Goal: Complete application form: Complete application form

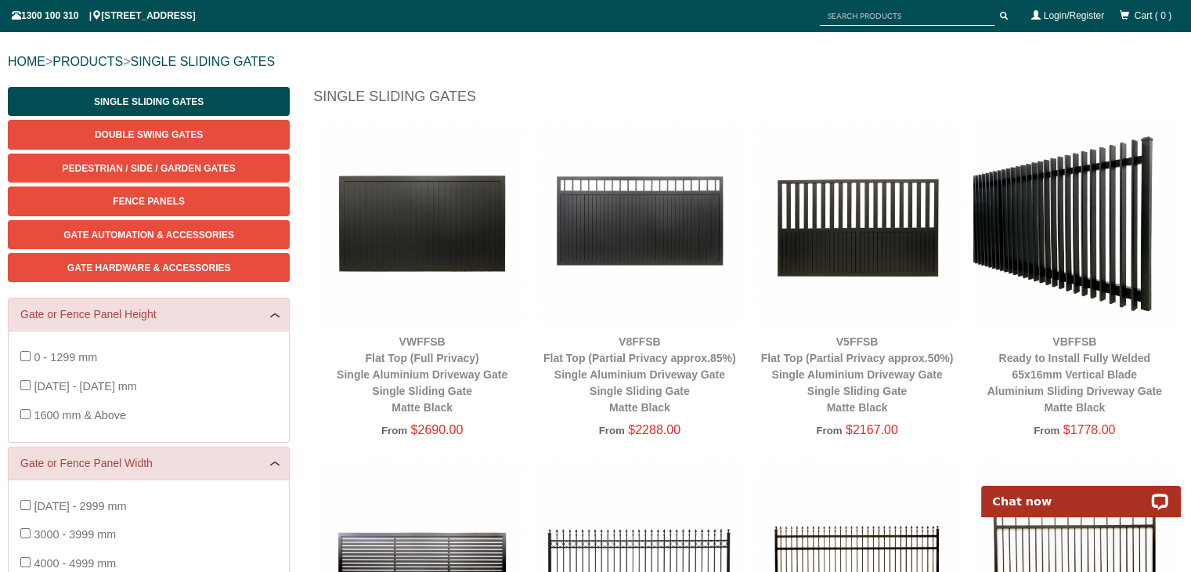
scroll to position [162, 0]
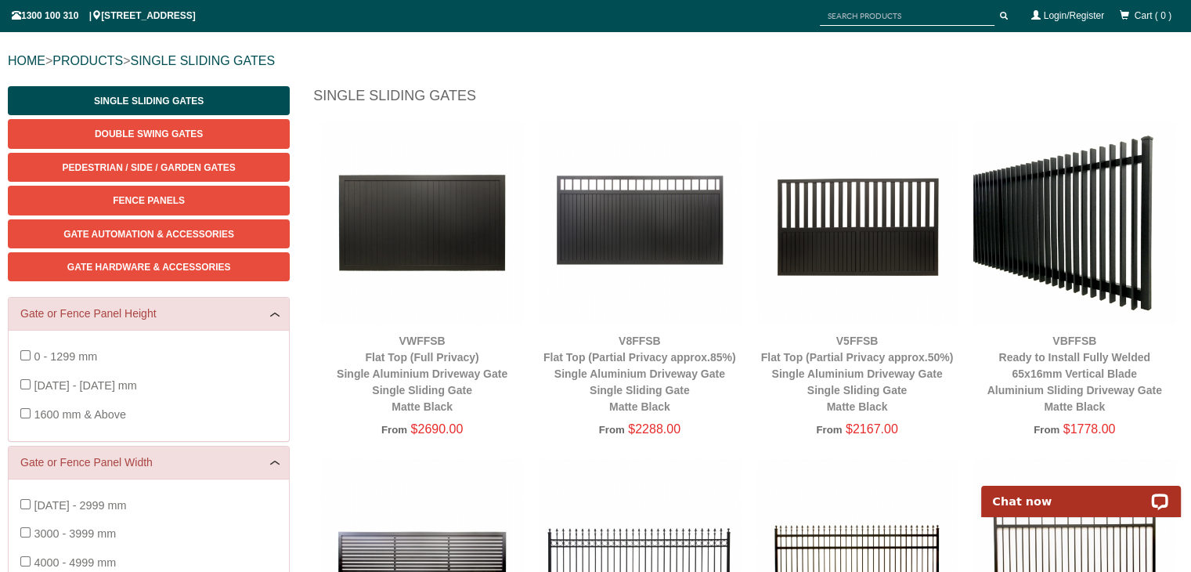
click at [389, 224] on img at bounding box center [422, 222] width 202 height 202
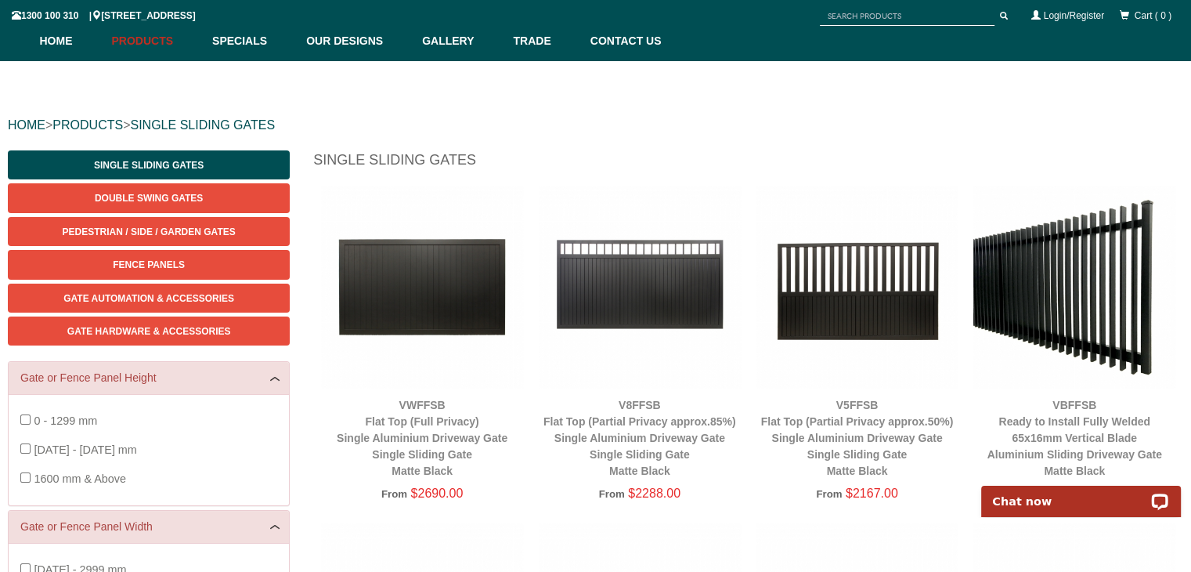
scroll to position [97, 0]
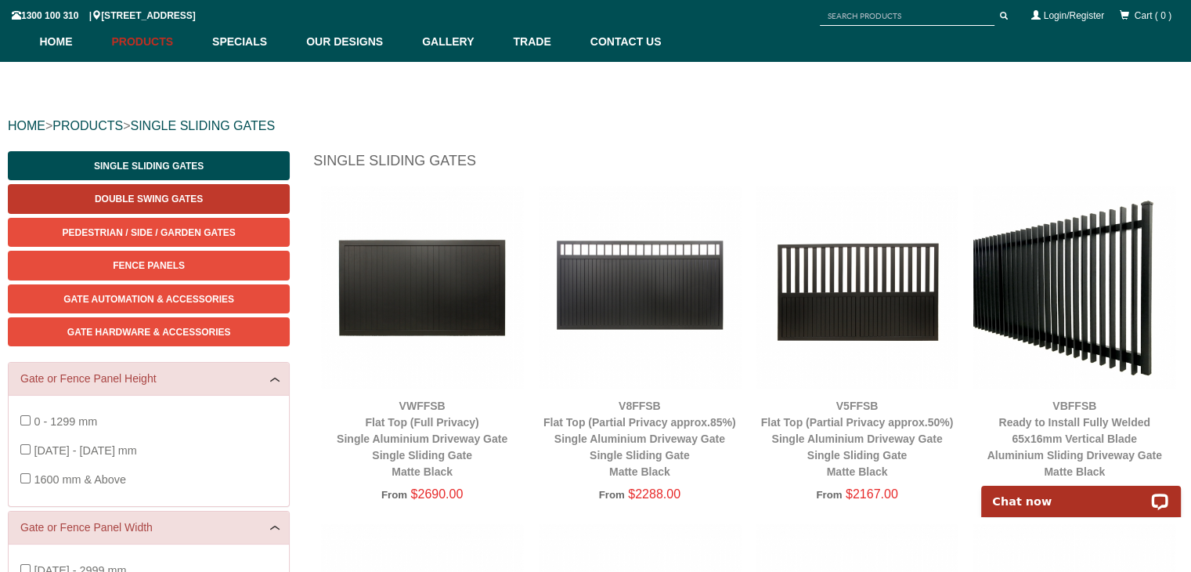
click at [171, 194] on span "Double Swing Gates" at bounding box center [149, 198] width 108 height 11
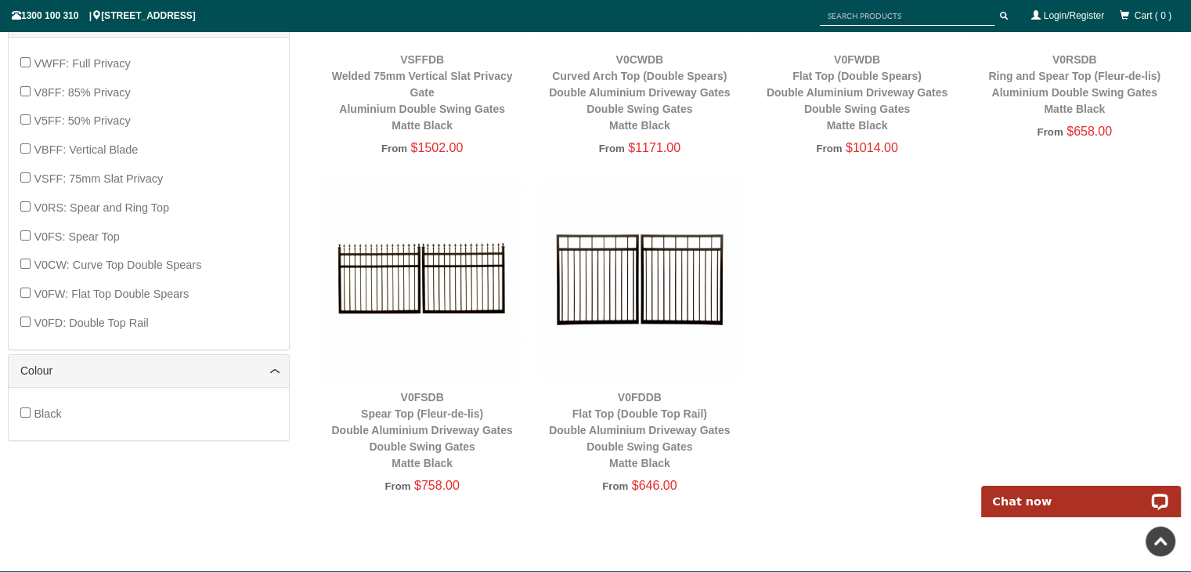
scroll to position [795, 0]
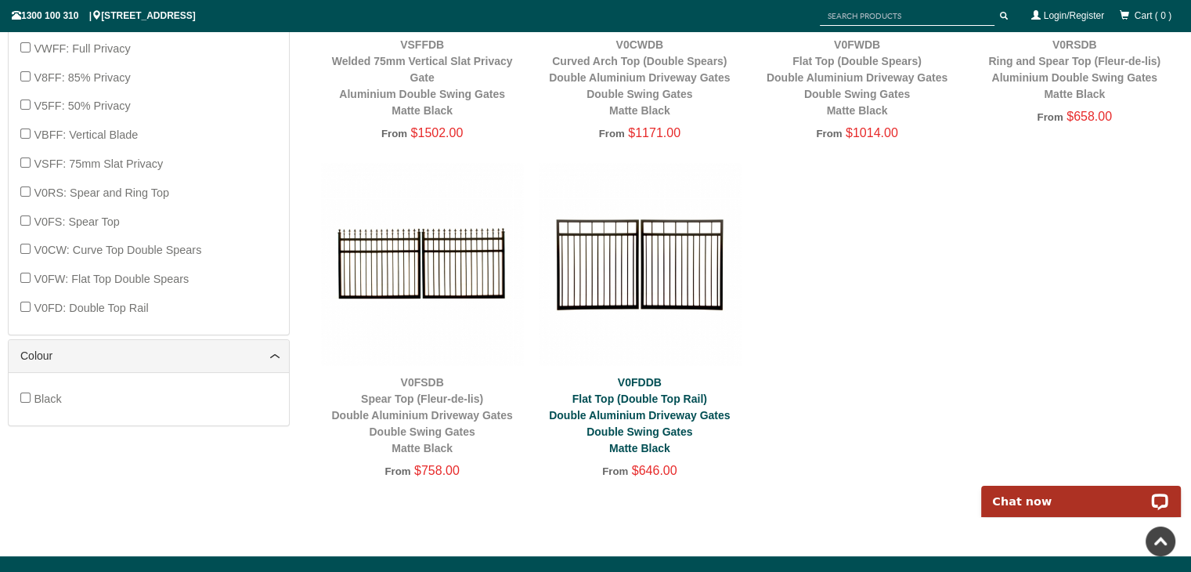
click at [641, 409] on link "V0FDDB Flat Top (Double Top Rail) Double Aluminium Driveway Gates Double Swing …" at bounding box center [639, 415] width 181 height 78
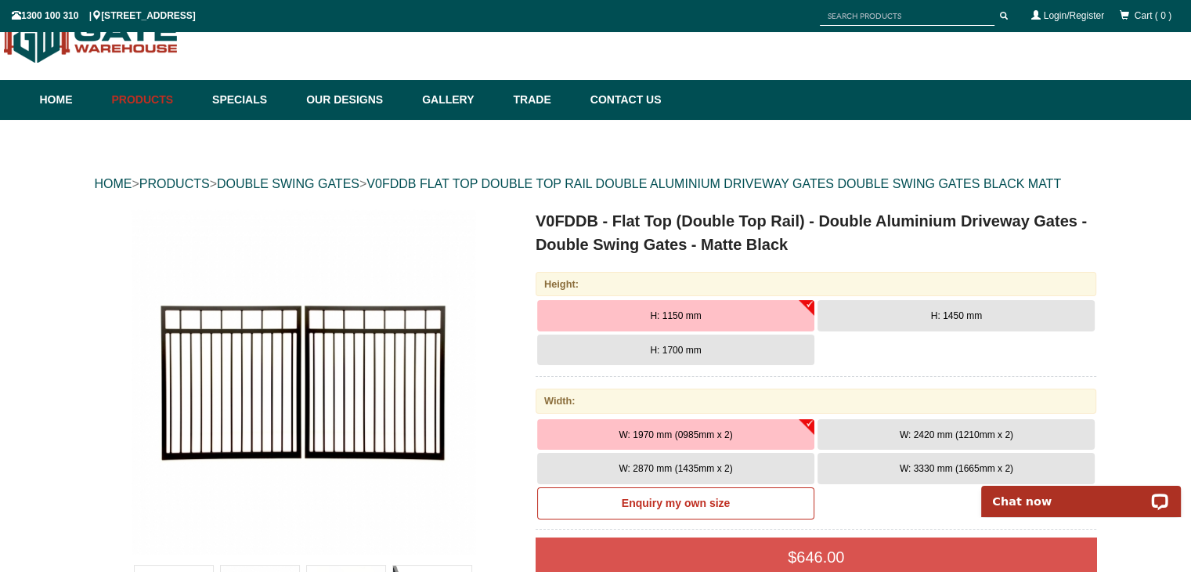
click at [670, 348] on span "H: 1700 mm" at bounding box center [675, 349] width 51 height 11
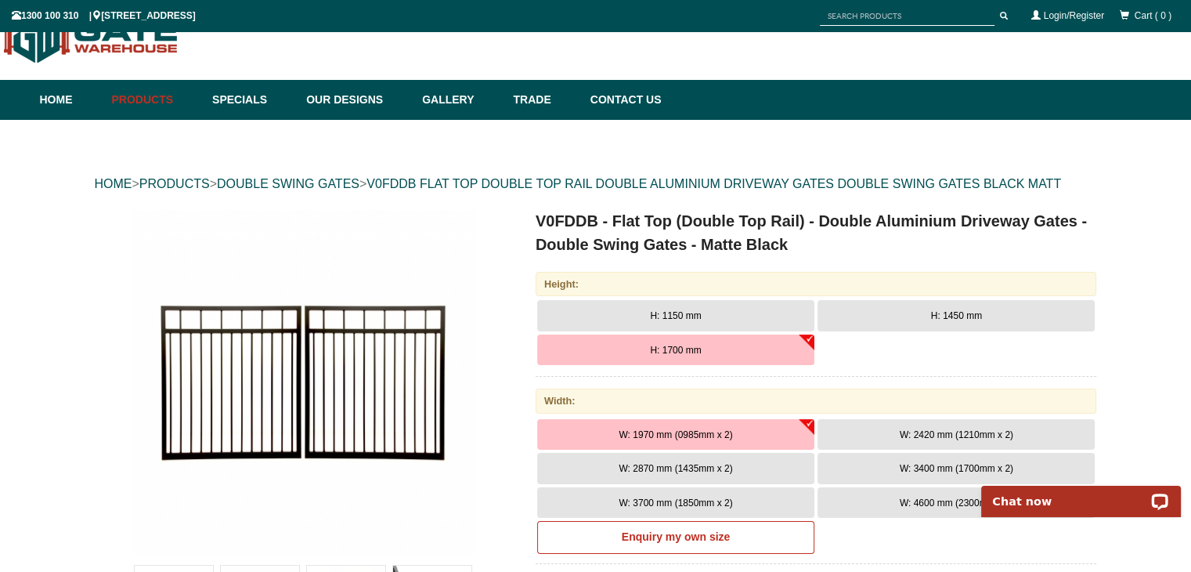
click at [698, 436] on span "W: 1970 mm (0985mm x 2)" at bounding box center [676, 434] width 114 height 11
click at [676, 469] on span "W: 2870 mm (1435mm x 2)" at bounding box center [676, 468] width 114 height 11
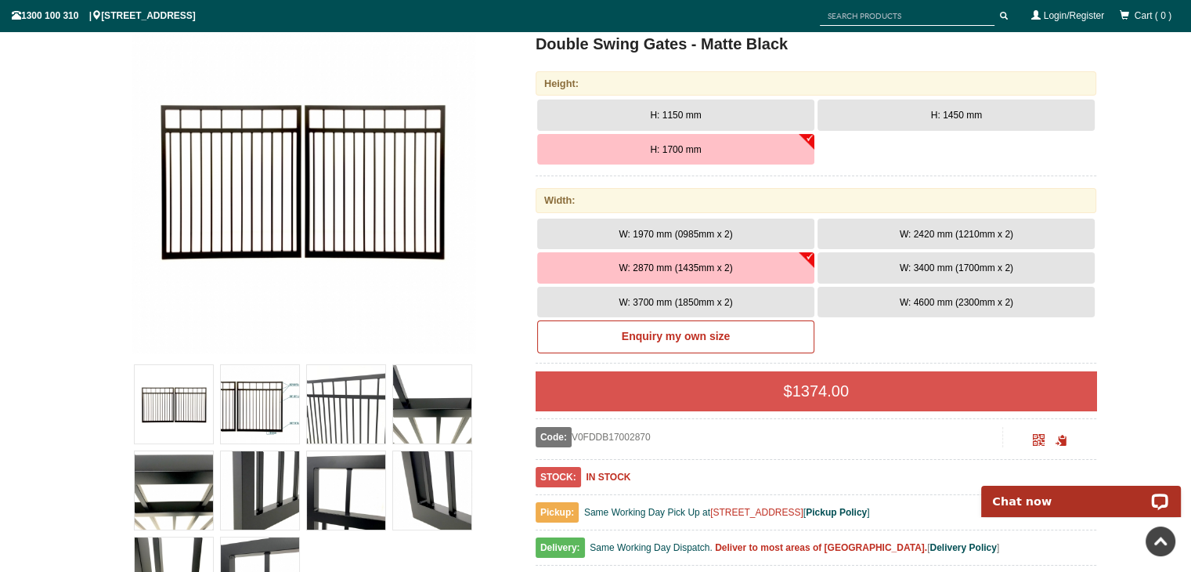
scroll to position [239, 0]
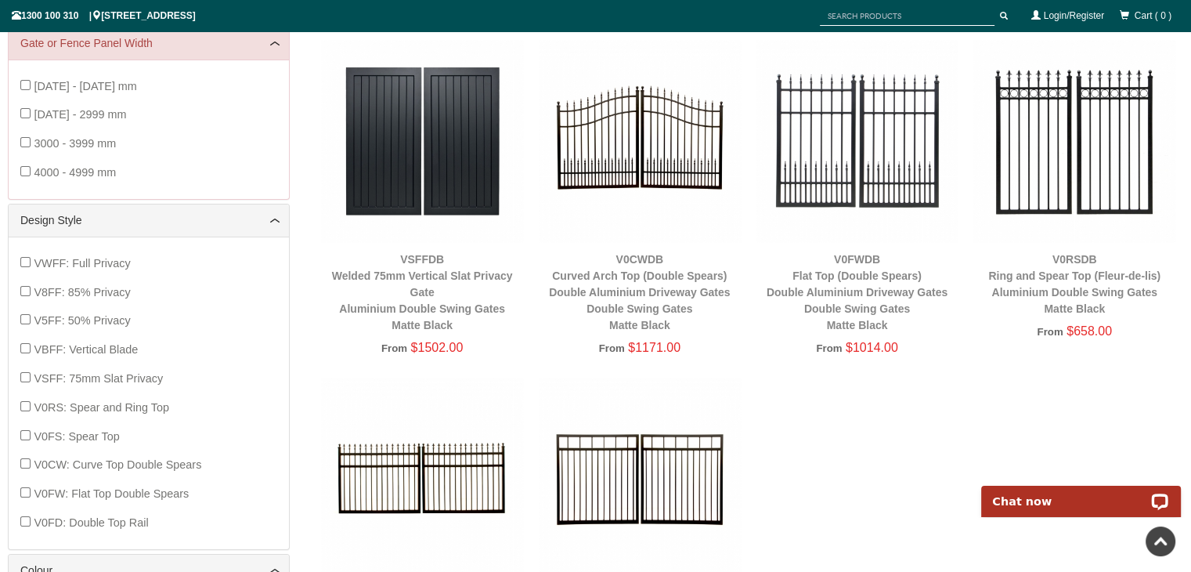
click at [430, 354] on div "From $1502.00" at bounding box center [422, 347] width 202 height 21
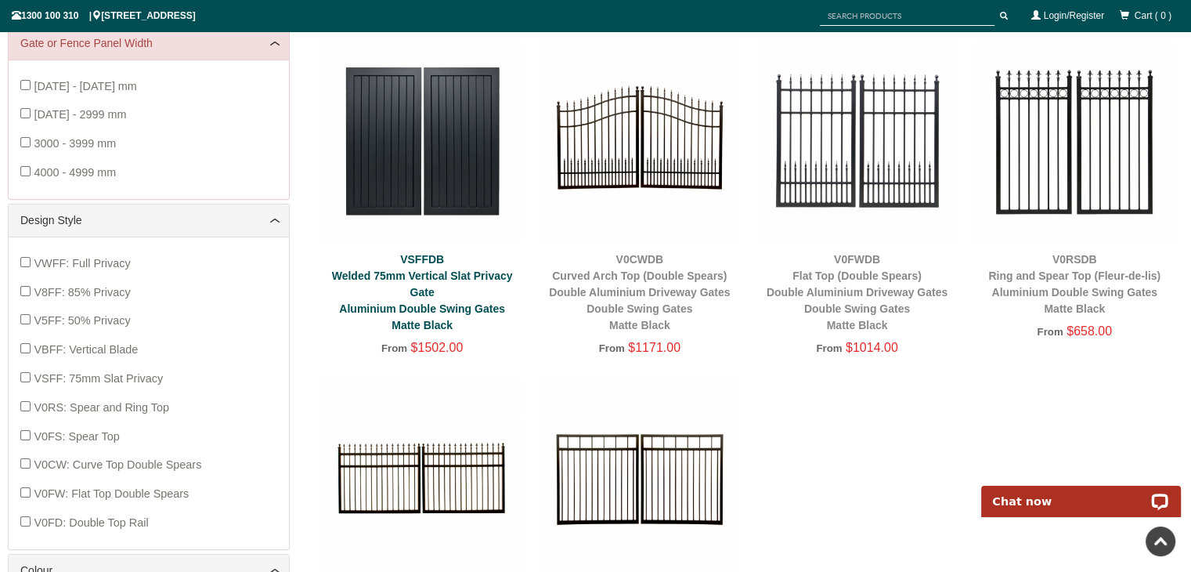
click at [410, 292] on link "VSFFDB Welded 75mm Vertical Slat Privacy Gate Aluminium Double Swing Gates Matt…" at bounding box center [422, 292] width 181 height 78
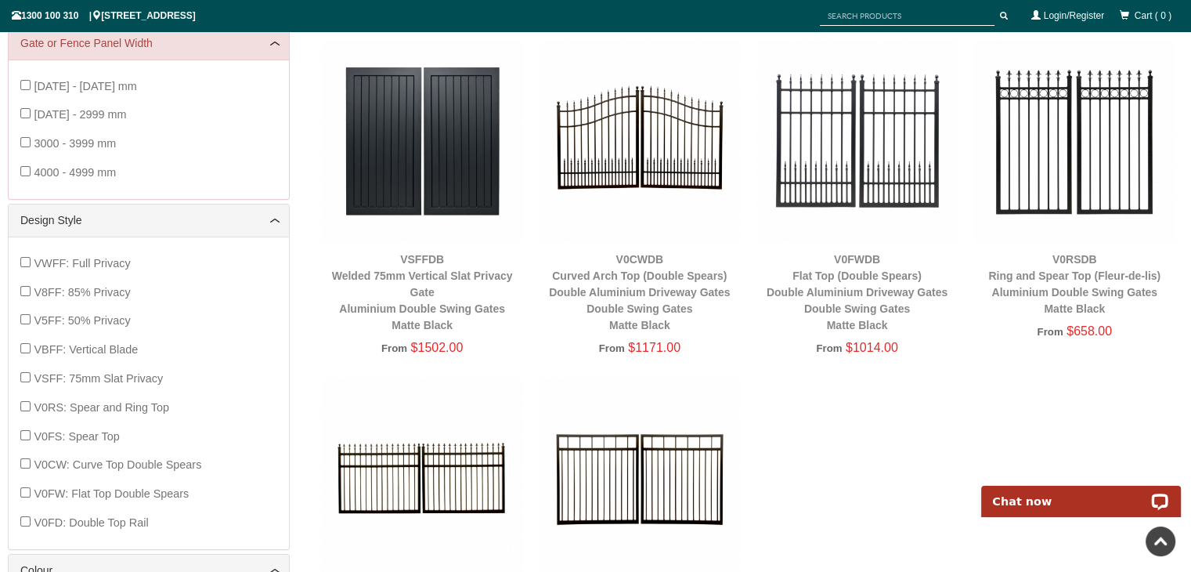
click at [420, 181] on img at bounding box center [422, 141] width 202 height 202
click at [463, 124] on img at bounding box center [422, 141] width 202 height 202
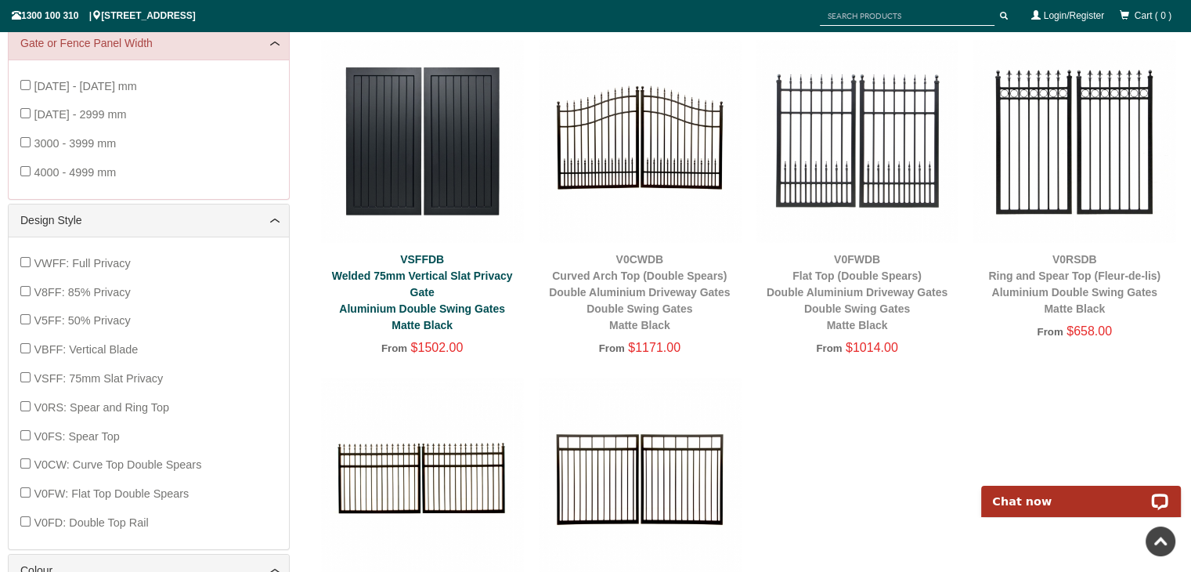
click at [424, 305] on link "VSFFDB Welded 75mm Vertical Slat Privacy Gate Aluminium Double Swing Gates Matt…" at bounding box center [422, 292] width 181 height 78
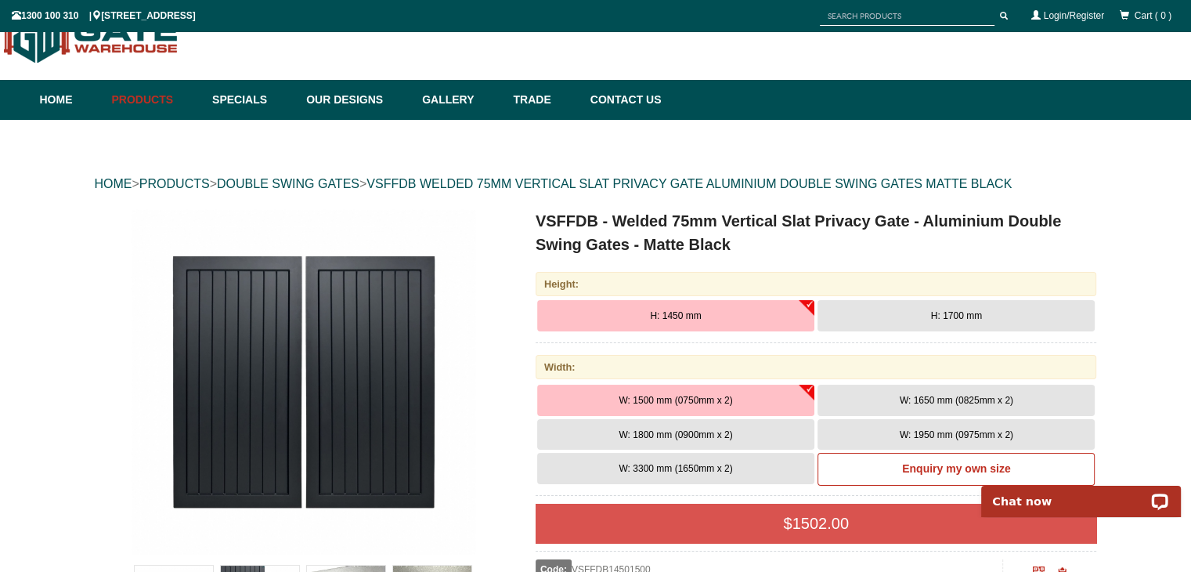
click at [949, 317] on span "H: 1700 mm" at bounding box center [956, 315] width 51 height 11
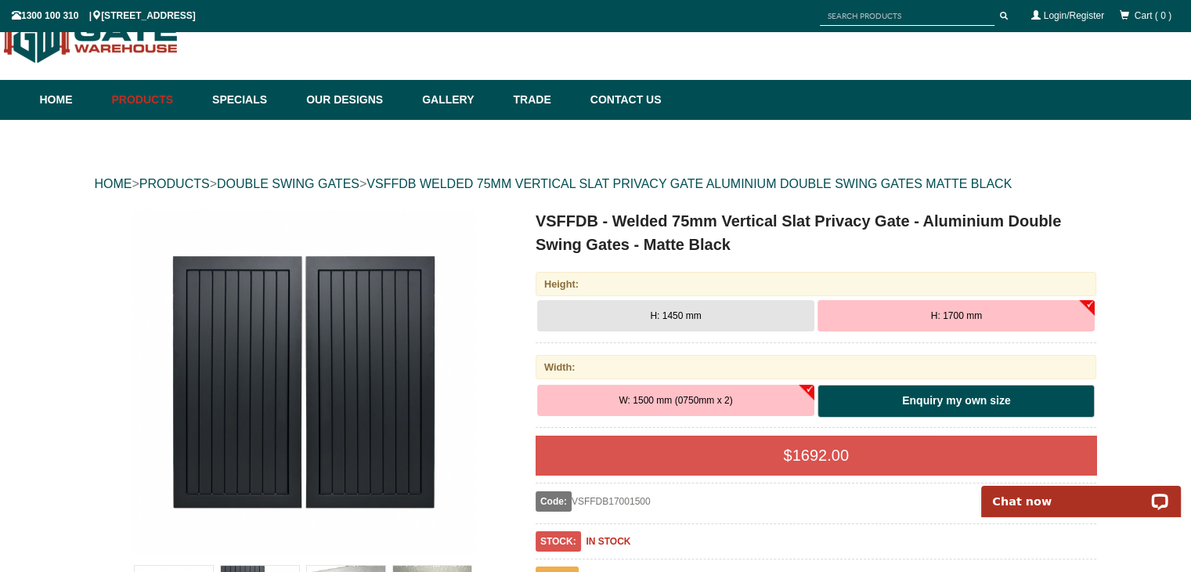
click at [963, 400] on b "Enquiry my own size" at bounding box center [956, 400] width 108 height 13
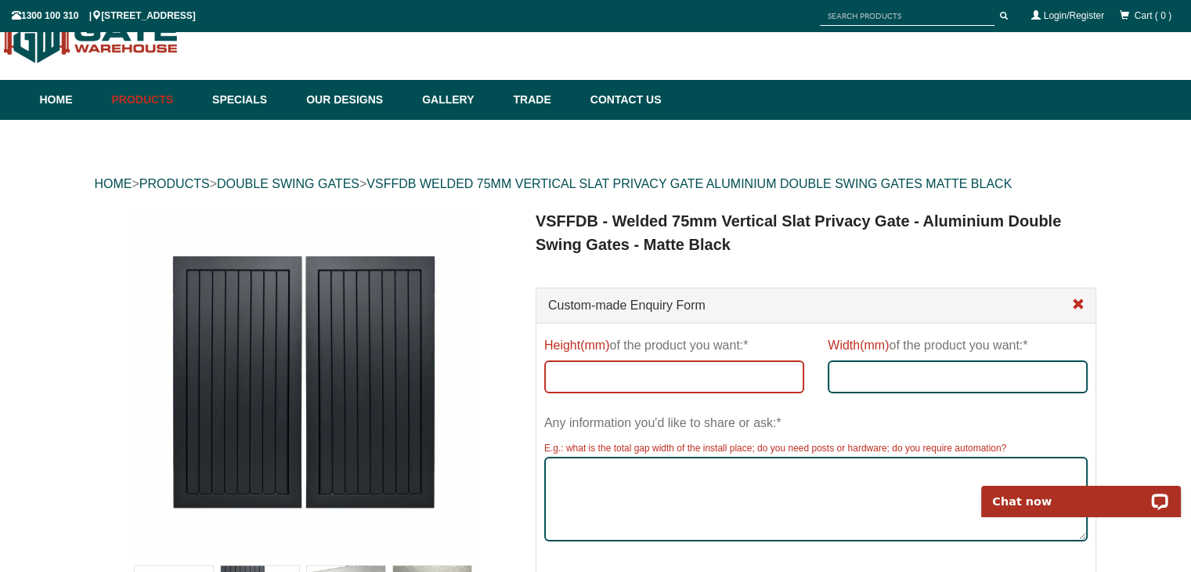
click at [752, 372] on input "Height(mm) of the product you want:*" at bounding box center [674, 376] width 260 height 33
type input "1700 cm"
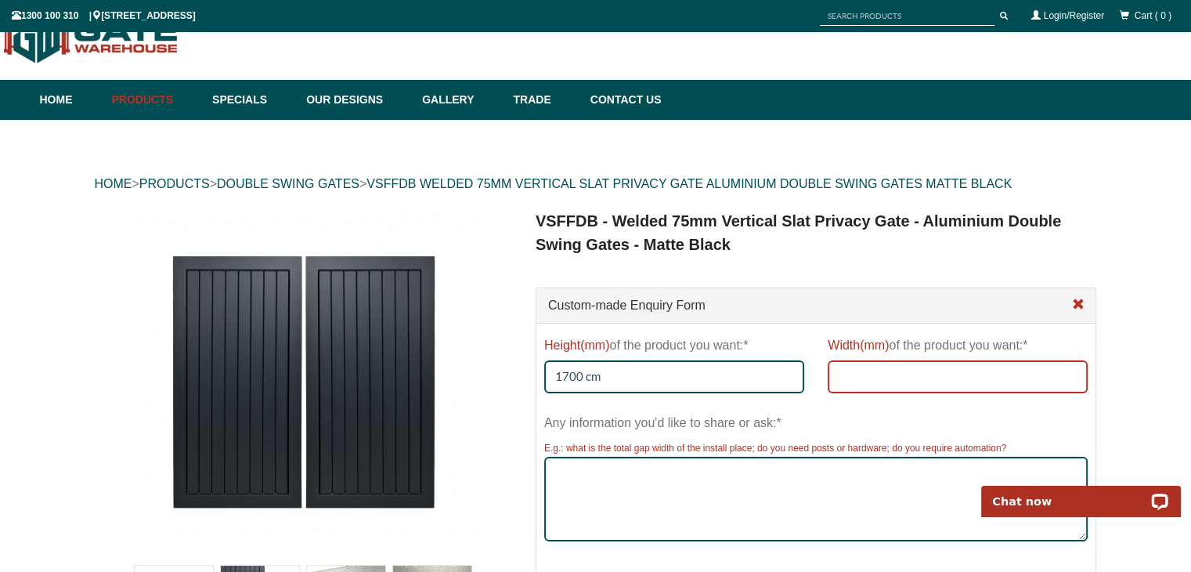
click at [931, 372] on input "Width(mm) of the product you want:*" at bounding box center [958, 376] width 260 height 33
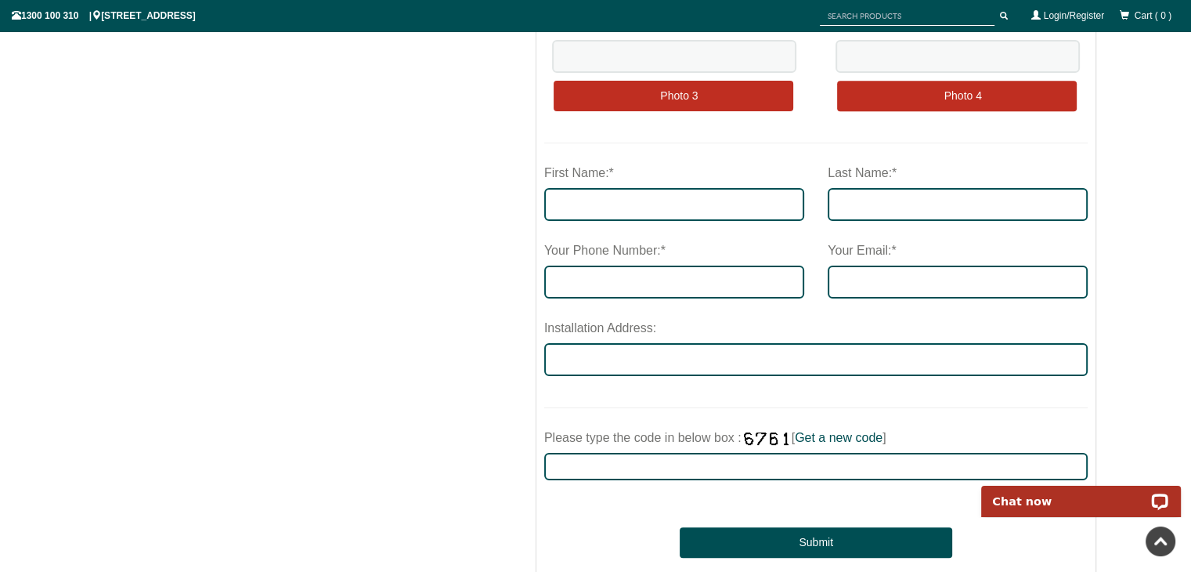
scroll to position [816, 0]
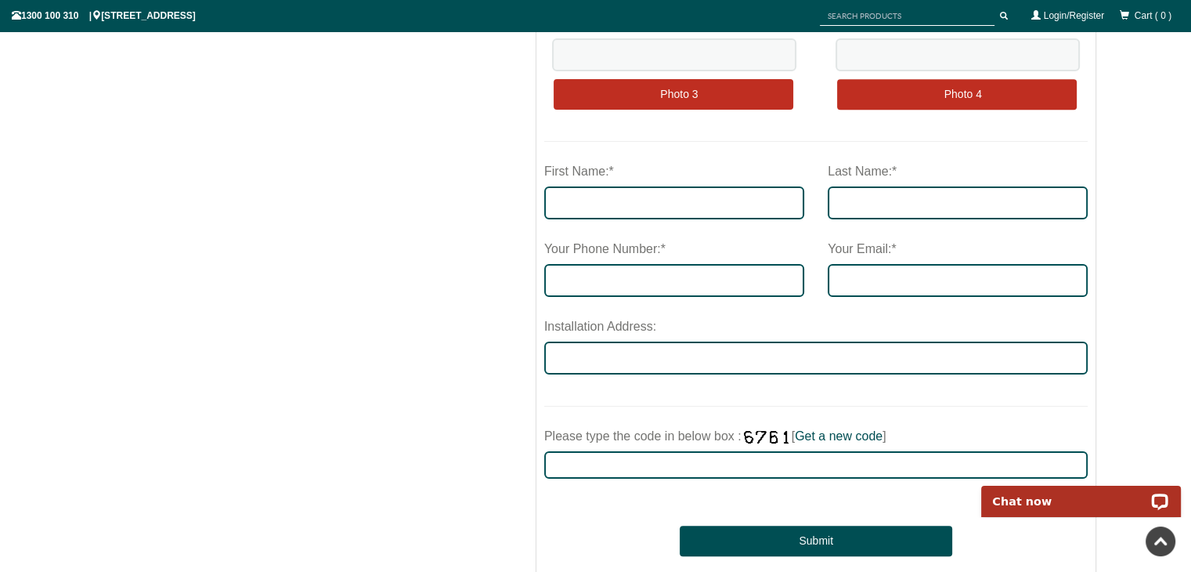
type input "3500cm"
click at [717, 200] on input "First Name:*" at bounding box center [674, 202] width 260 height 33
type input "Marina"
type input "Vouvopoulos"
type input "0425716989"
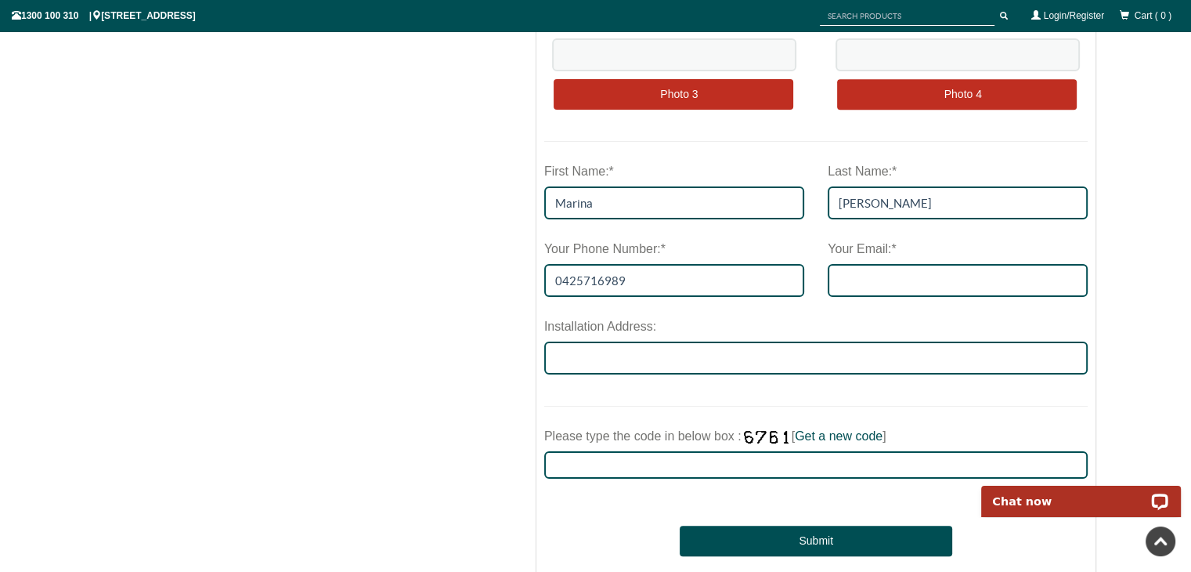
type input "marinagioto@hotmail.com"
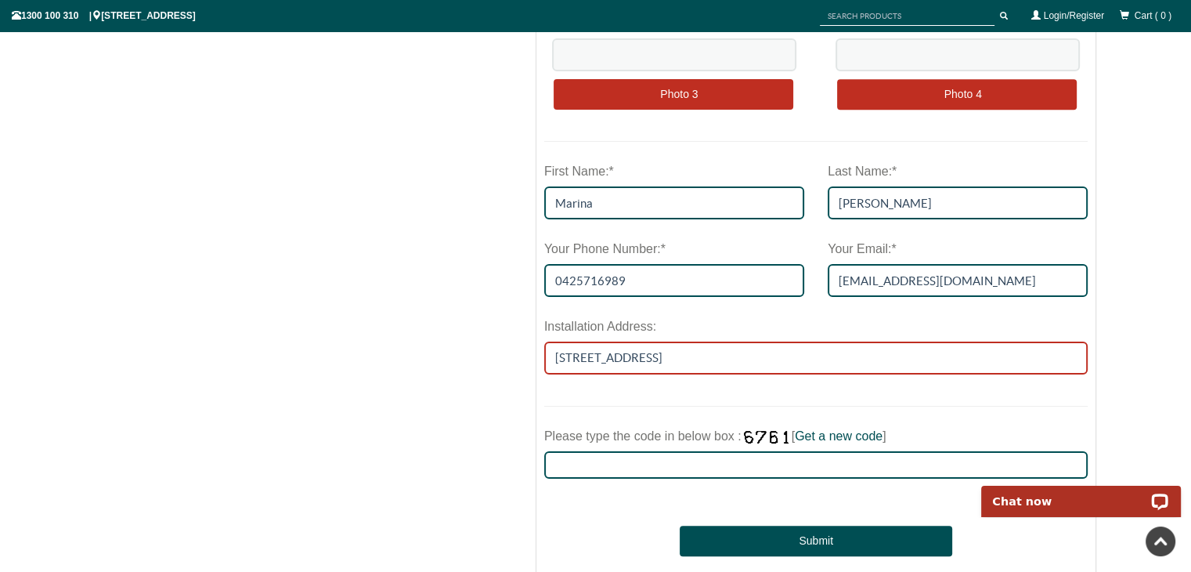
click at [759, 357] on input "15 Faelen streetBurwood Victoria 3151" at bounding box center [816, 357] width 544 height 33
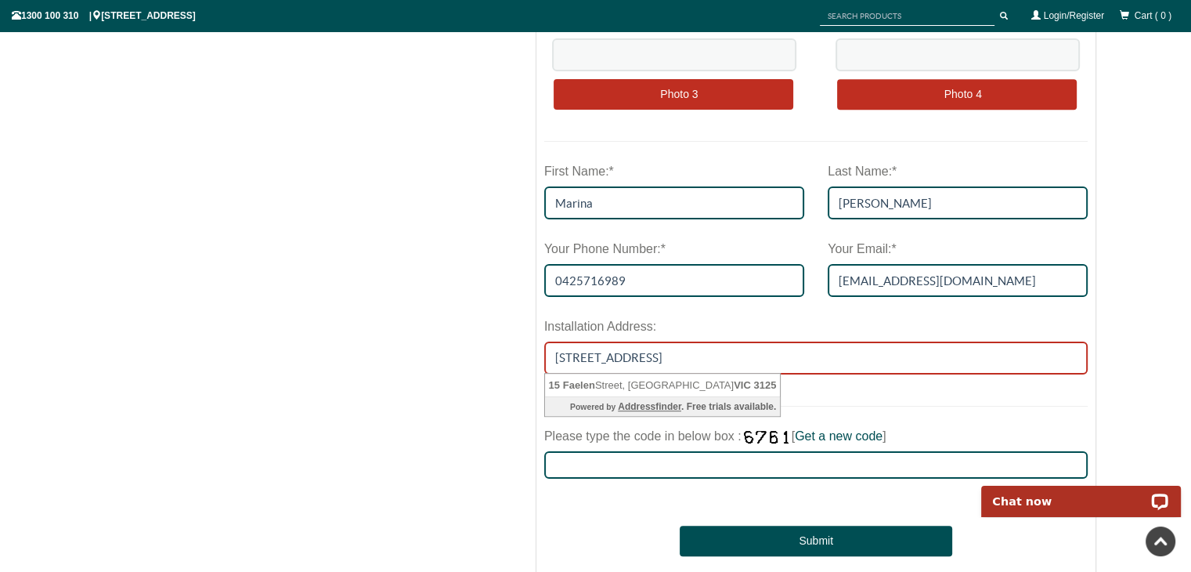
click at [759, 357] on input "15 Faelen streetBurwood Victoria 3125" at bounding box center [816, 357] width 544 height 33
type input "15 Faelen streetBurwood Victoria 3125"
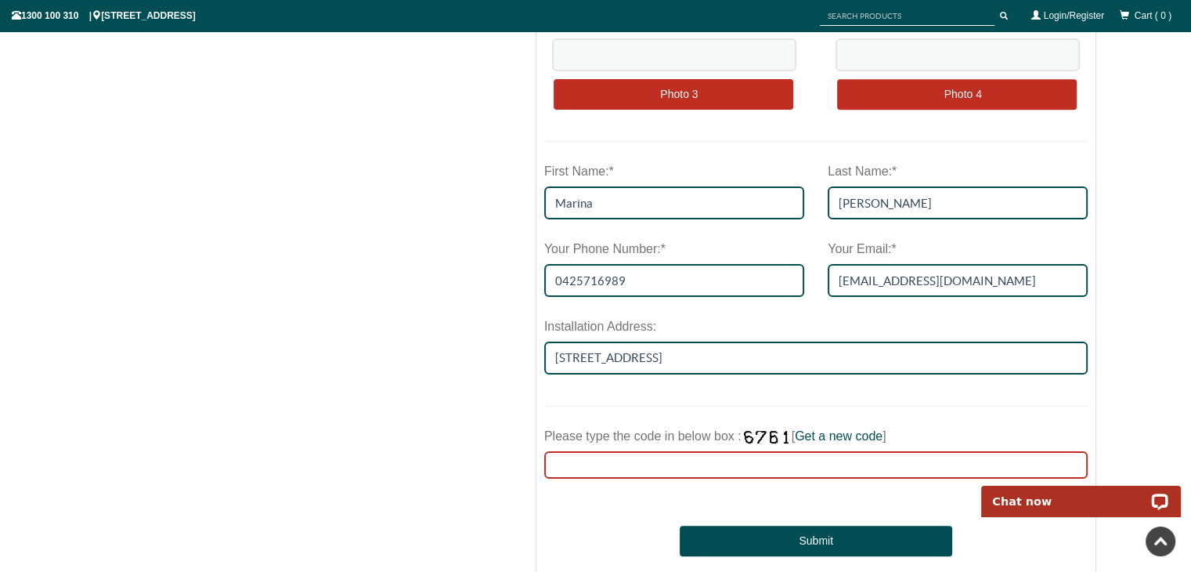
drag, startPoint x: 821, startPoint y: 467, endPoint x: 745, endPoint y: 461, distance: 75.4
click at [745, 461] on input "Please type the code in below box : [ Get a new code ]" at bounding box center [816, 464] width 544 height 27
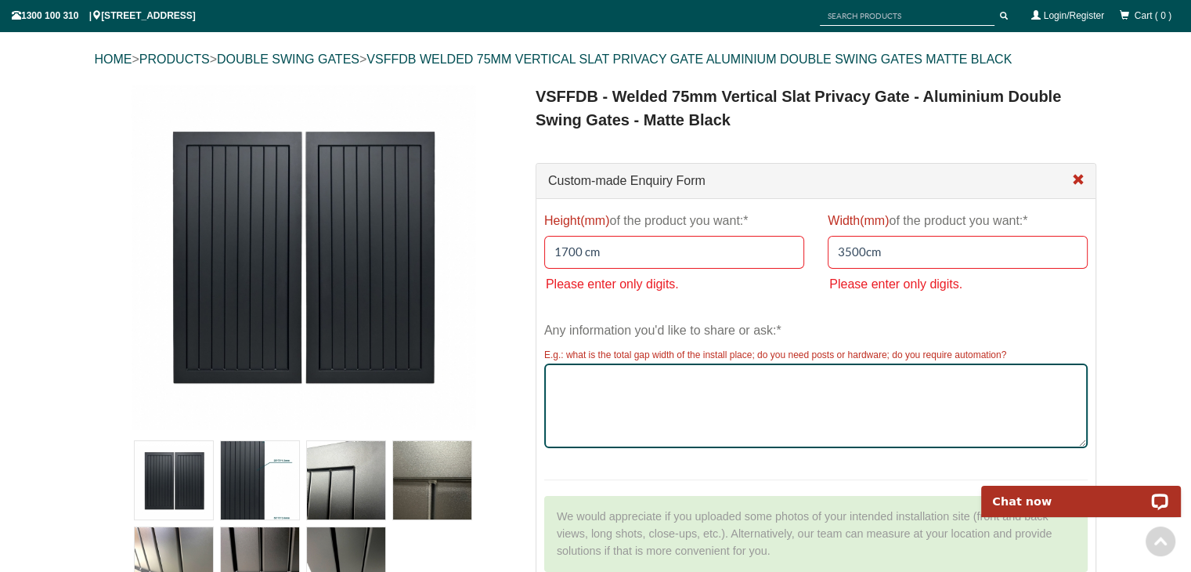
scroll to position [163, 0]
type input "8997"
click at [616, 254] on input "1700 cm" at bounding box center [674, 252] width 260 height 33
type input "1700"
click at [886, 251] on input "3500cm" at bounding box center [958, 252] width 260 height 33
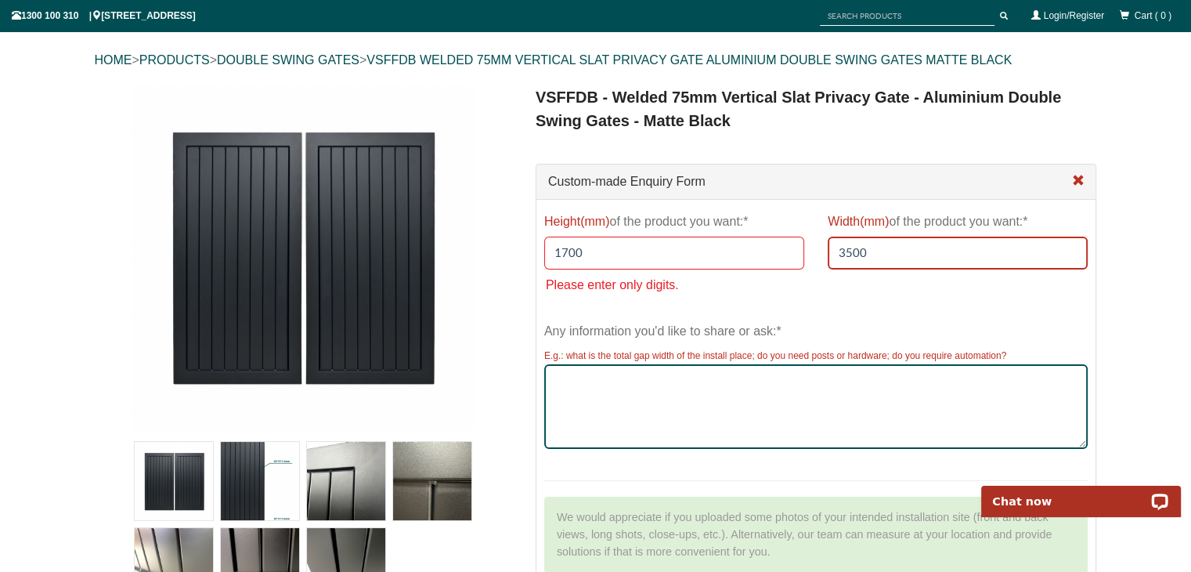
type input "3500"
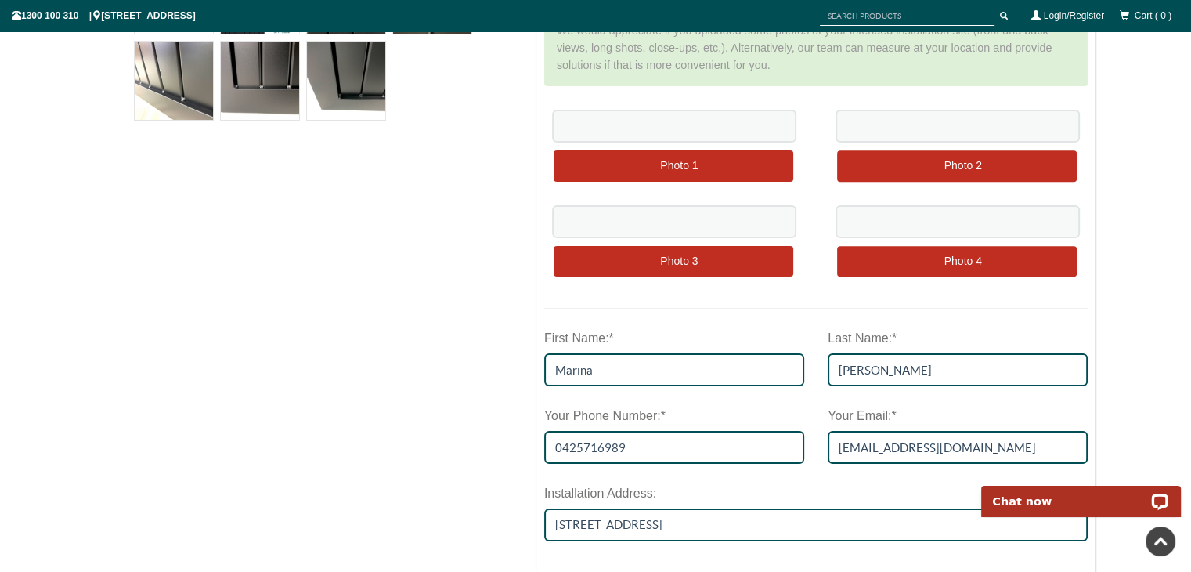
scroll to position [651, 0]
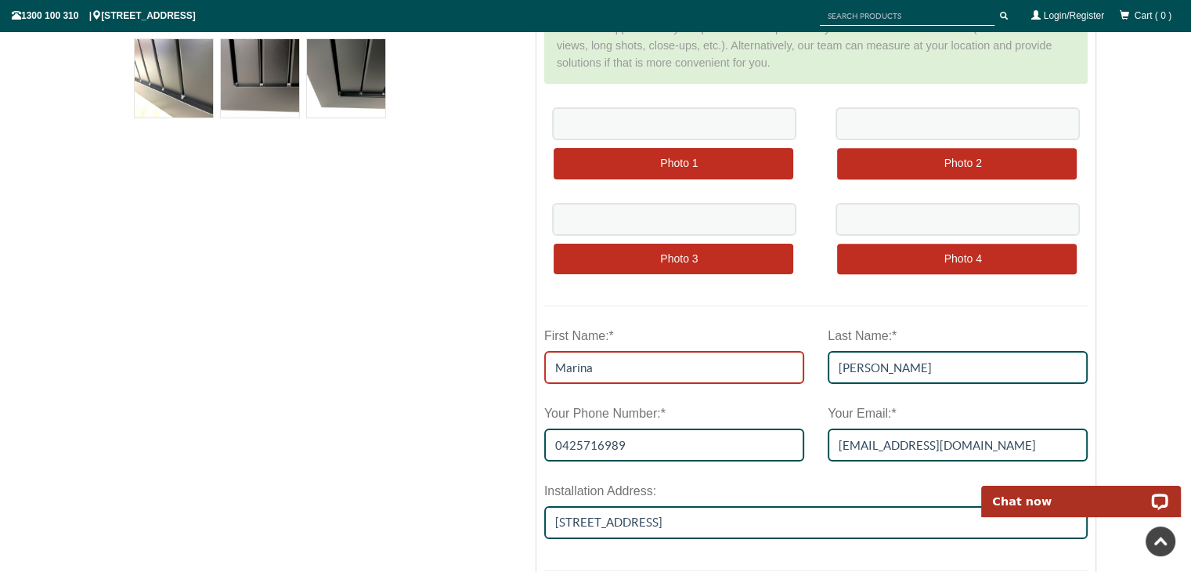
click at [689, 364] on input "Marina" at bounding box center [674, 367] width 260 height 33
type input "M"
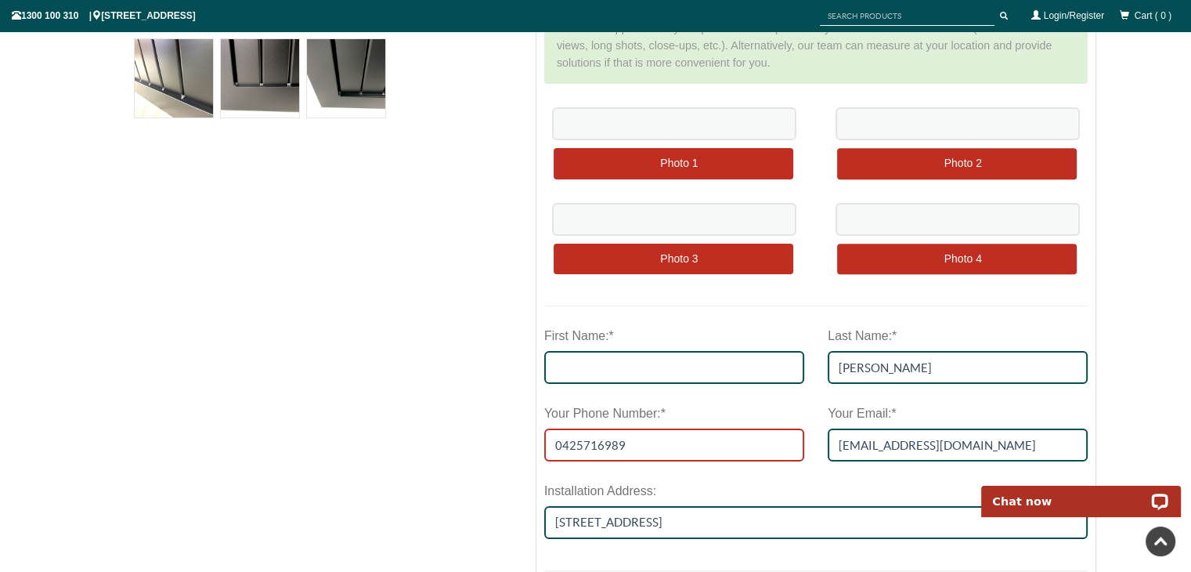
click at [658, 440] on input "0425716989" at bounding box center [674, 444] width 260 height 33
type input "0"
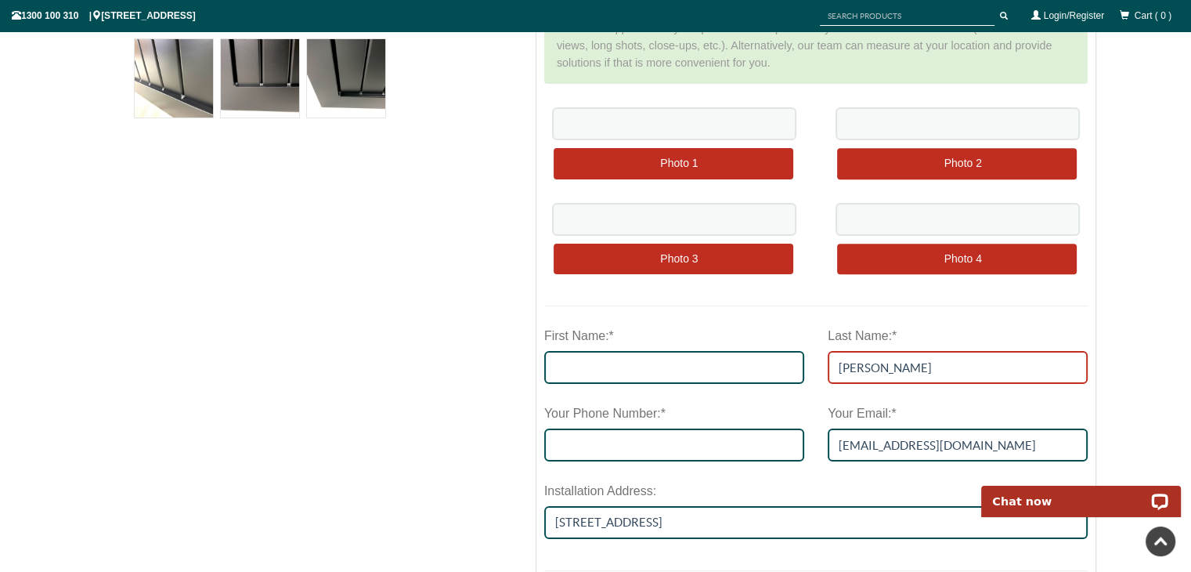
click at [911, 361] on input "Vouvopoulos" at bounding box center [958, 367] width 260 height 33
type input "V"
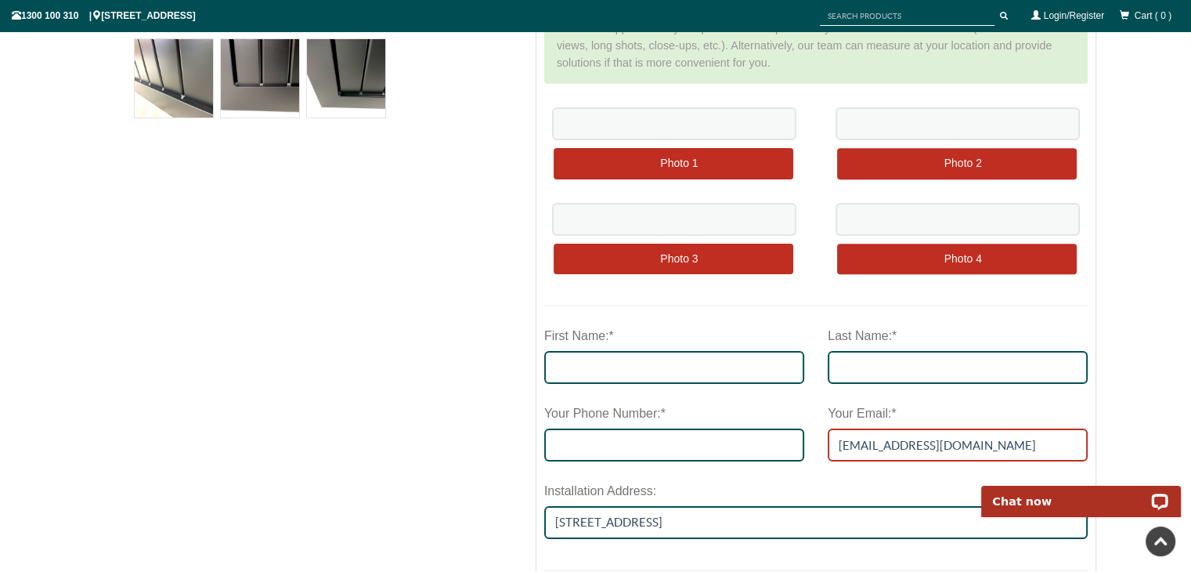
click at [979, 445] on input "marinagioto@hotmail.com" at bounding box center [958, 444] width 260 height 33
type input "m"
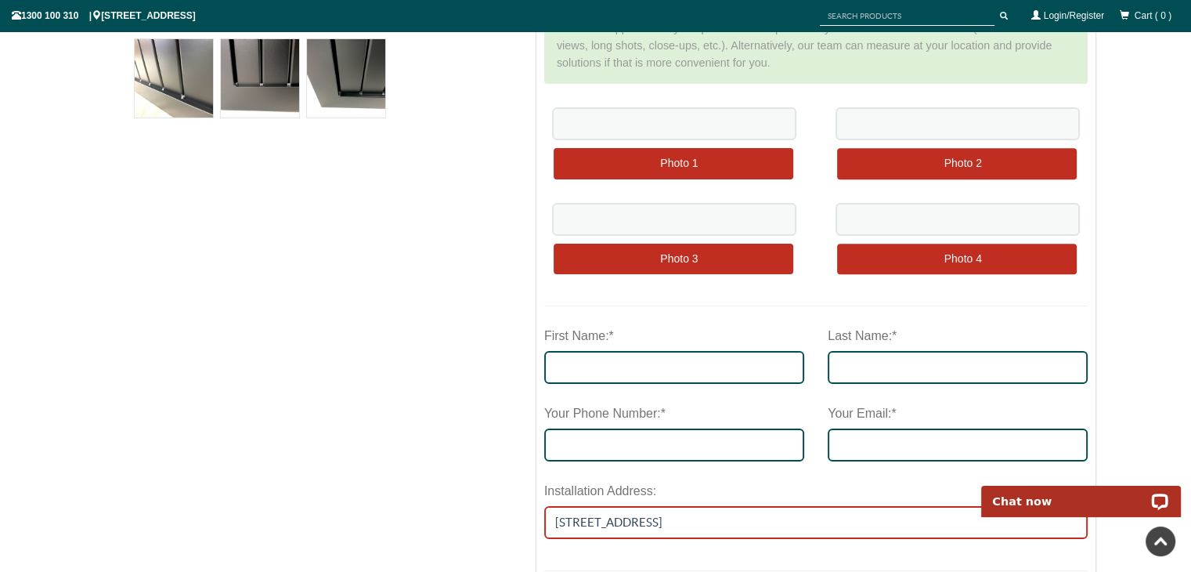
click at [888, 515] on input "15 Faelen streetBurwood Victoria 3125" at bounding box center [816, 522] width 544 height 33
type input "1"
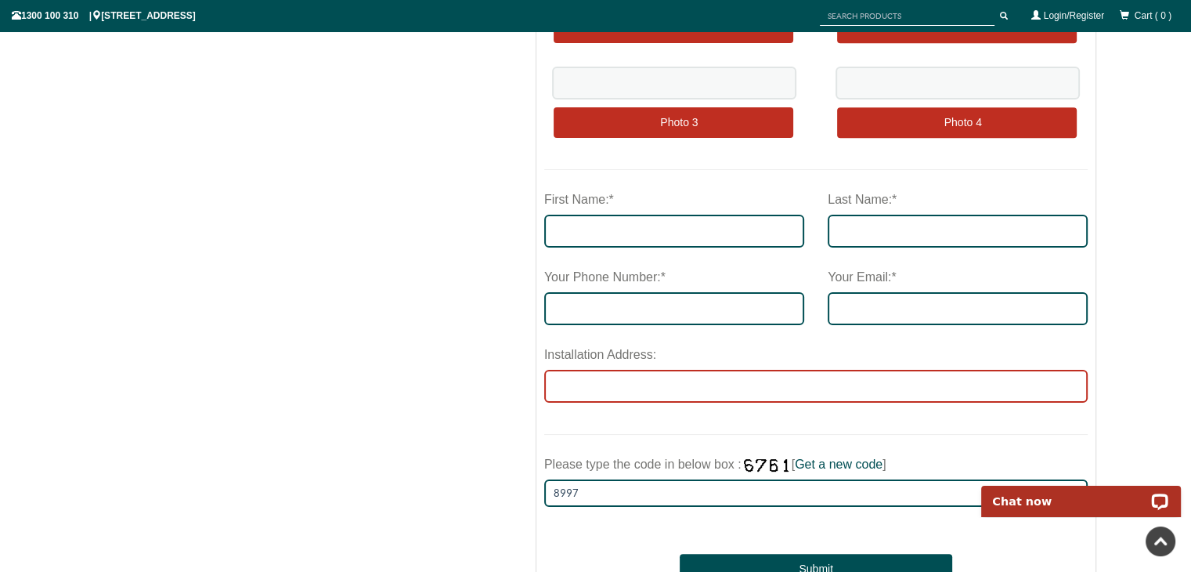
scroll to position [805, 0]
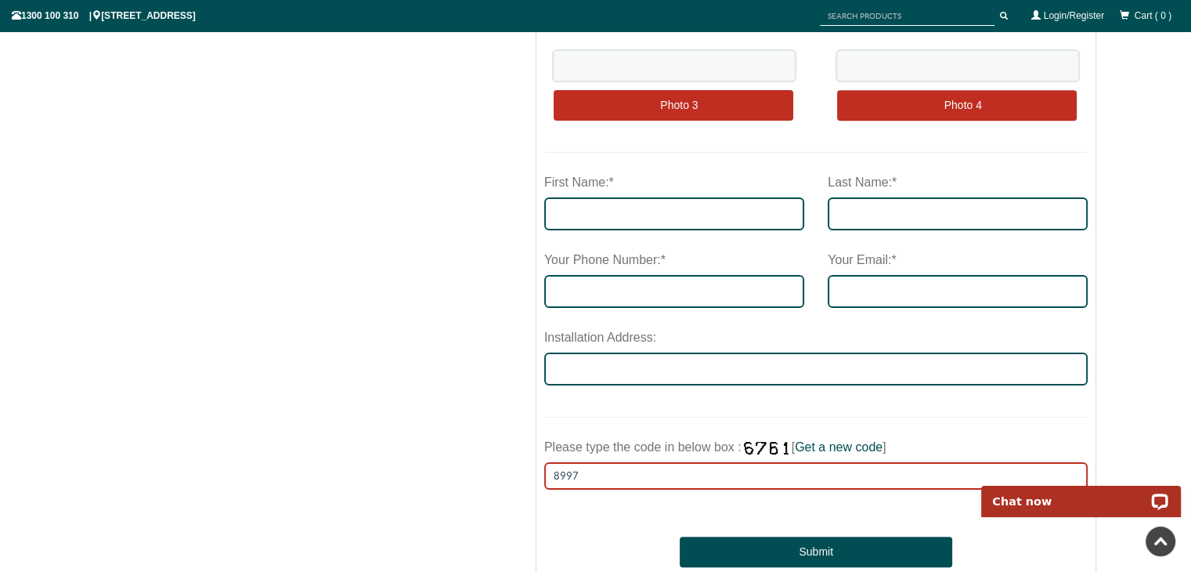
click at [800, 478] on input "8997" at bounding box center [816, 475] width 544 height 27
type input "8"
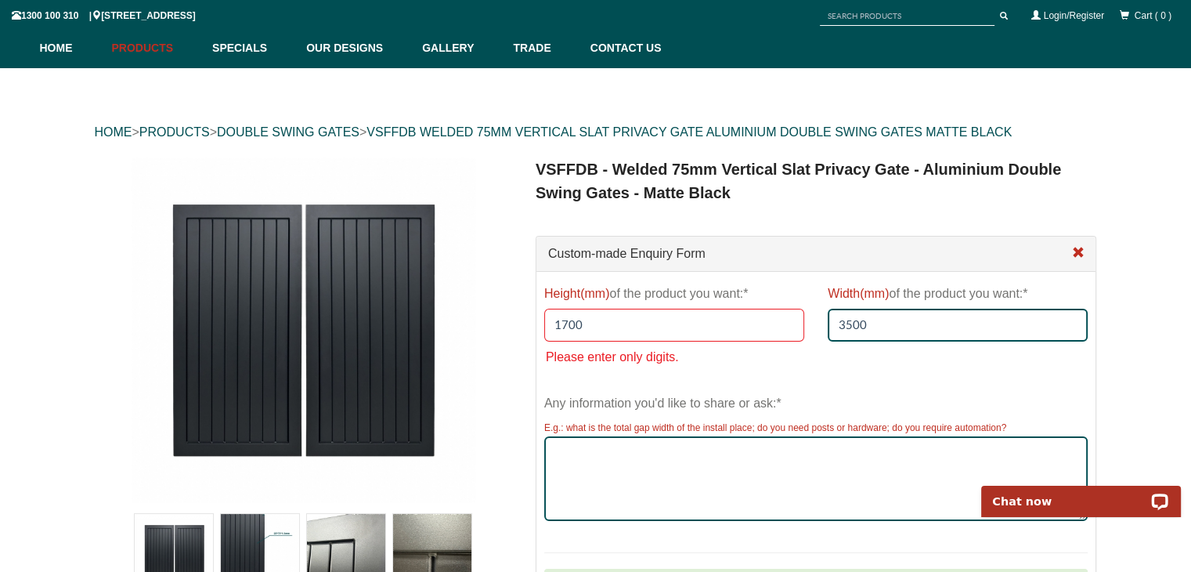
scroll to position [0, 0]
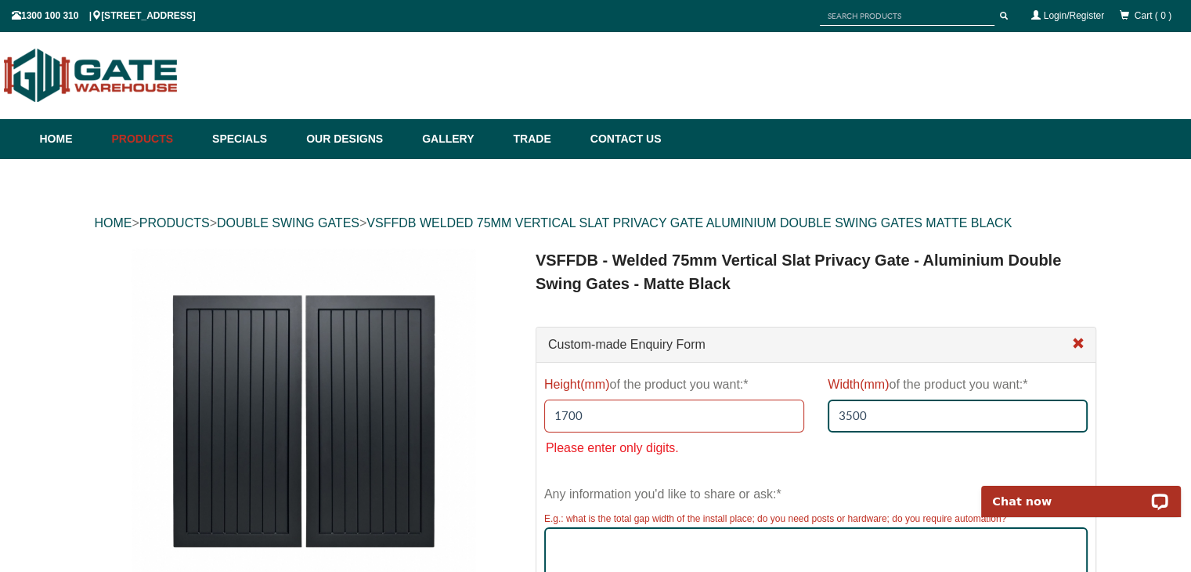
click at [732, 424] on input "1700" at bounding box center [674, 415] width 260 height 33
type input "1"
click at [868, 416] on input "3500" at bounding box center [958, 415] width 260 height 33
type input "3"
